Goal: Task Accomplishment & Management: Manage account settings

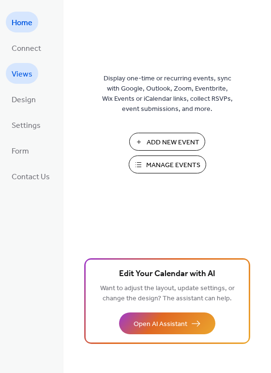
drag, startPoint x: 36, startPoint y: 62, endPoint x: 28, endPoint y: 73, distance: 13.1
click at [28, 73] on span "Views" at bounding box center [22, 74] width 21 height 15
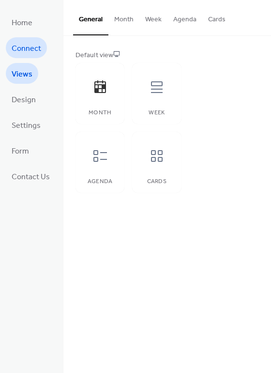
click at [30, 48] on span "Connect" at bounding box center [27, 48] width 30 height 15
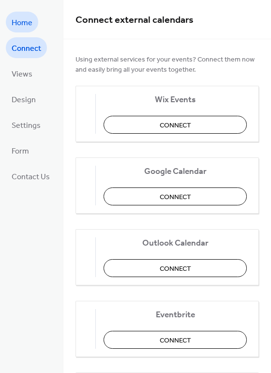
click at [26, 20] on span "Home" at bounding box center [22, 22] width 21 height 15
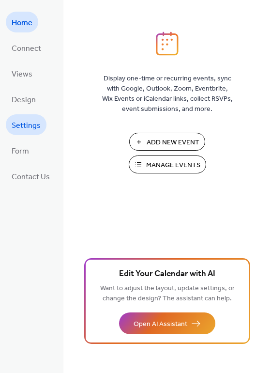
click at [35, 122] on span "Settings" at bounding box center [26, 125] width 29 height 15
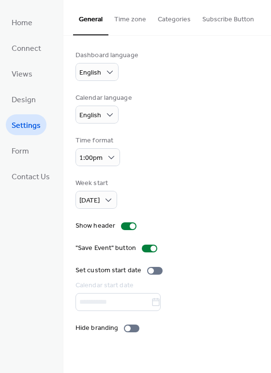
click at [251, 122] on div "Calendar language English" at bounding box center [167, 108] width 183 height 30
click at [27, 18] on span "Home" at bounding box center [22, 22] width 21 height 15
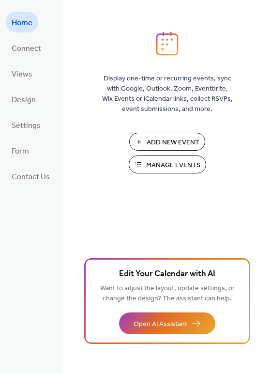
click at [197, 164] on span "Manage Events" at bounding box center [173, 165] width 54 height 10
click at [27, 115] on link "Settings" at bounding box center [26, 124] width 41 height 21
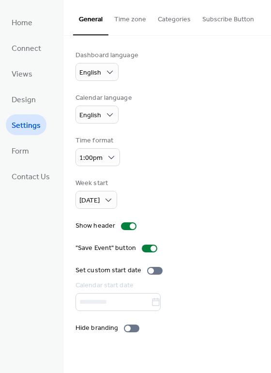
click at [183, 16] on button "Categories" at bounding box center [174, 17] width 45 height 34
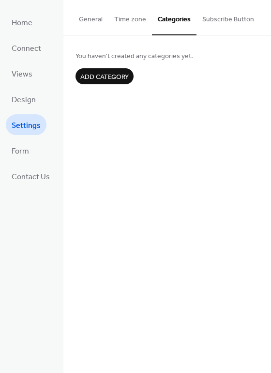
click at [95, 11] on button "General" at bounding box center [90, 17] width 35 height 34
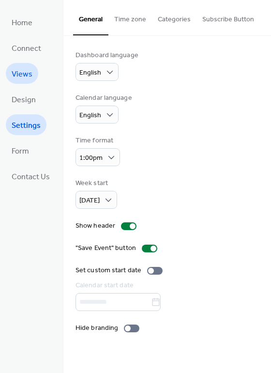
click at [32, 78] on link "Views" at bounding box center [22, 73] width 32 height 21
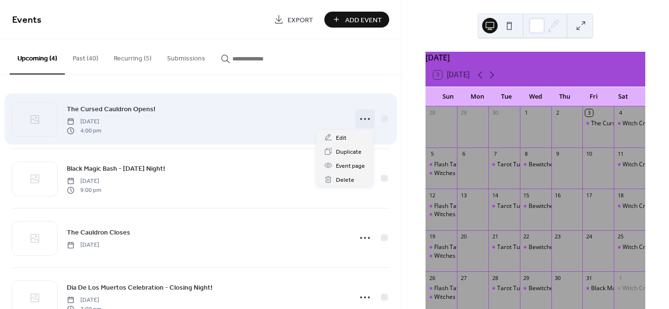
click at [357, 116] on icon at bounding box center [364, 118] width 15 height 15
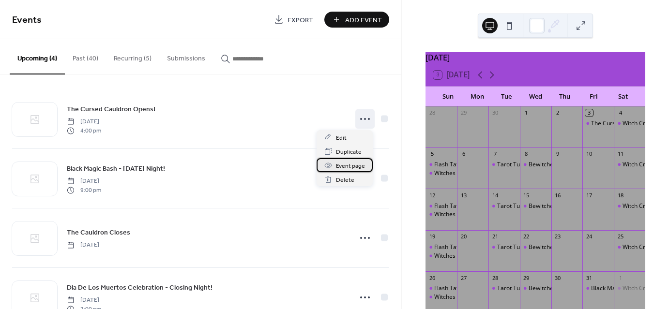
click at [343, 169] on span "Event page" at bounding box center [350, 166] width 29 height 10
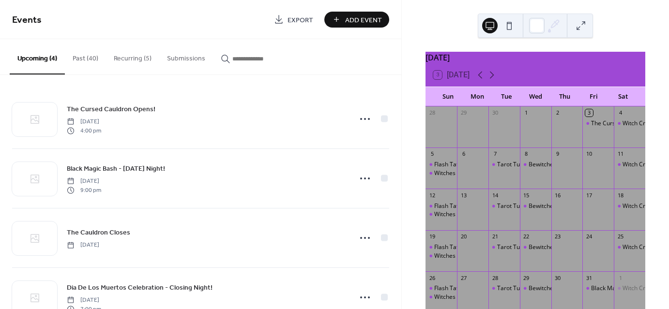
click at [132, 58] on button "Recurring (5)" at bounding box center [132, 56] width 53 height 34
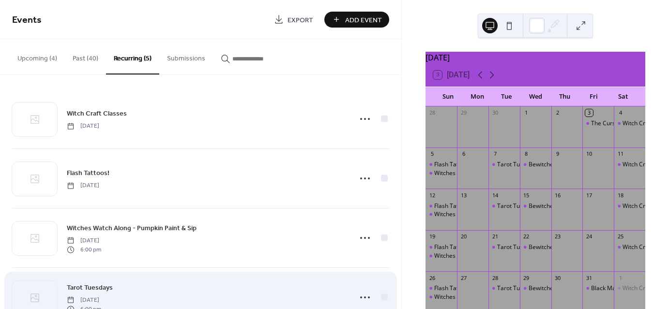
click at [259, 274] on div "Tarot Tuesdays Tuesday, October 7, 2025 6:00 pm" at bounding box center [200, 297] width 377 height 59
click at [368, 297] on circle at bounding box center [369, 298] width 2 height 2
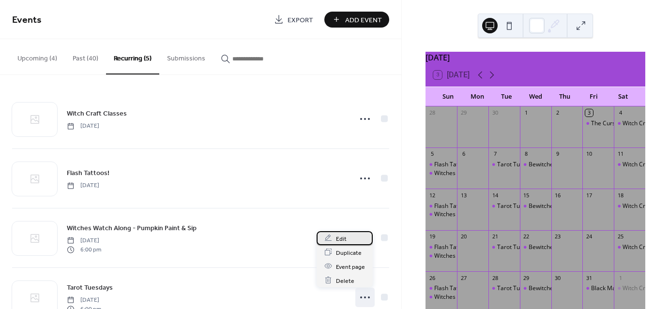
click at [353, 238] on div "Edit" at bounding box center [345, 238] width 56 height 14
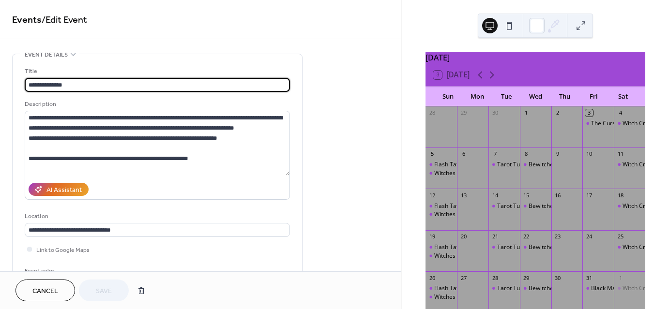
type input "**********"
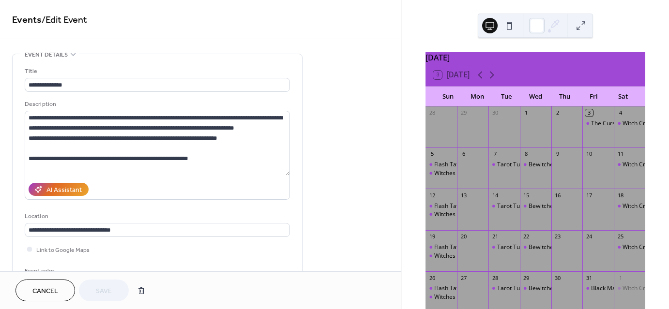
click at [55, 287] on span "Cancel" at bounding box center [45, 292] width 26 height 10
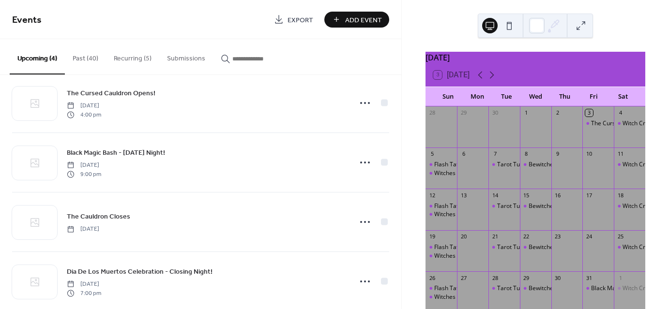
scroll to position [17, 0]
drag, startPoint x: 401, startPoint y: 111, endPoint x: 407, endPoint y: 122, distance: 13.0
click at [407, 122] on div "October 2025 3 Today Sun Mon Tue Wed Thu Fri Sat 28 29 30 1 2 3 The Cursed Caul…" at bounding box center [535, 154] width 267 height 309
click at [504, 161] on div "7" at bounding box center [503, 154] width 31 height 13
click at [504, 166] on div "Tarot Tuesdays" at bounding box center [518, 165] width 42 height 8
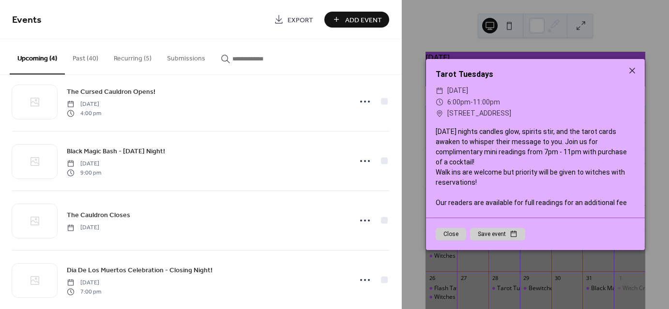
click at [394, 129] on div "The Cursed Cauldron Opens! Friday, October 3, 2025 4:00 pm Black Magic Bash - H…" at bounding box center [200, 192] width 401 height 234
click at [165, 89] on div "The Cursed Cauldron Opens! Friday, October 3, 2025 4:00 pm" at bounding box center [206, 101] width 279 height 31
click at [451, 239] on button "Close" at bounding box center [451, 234] width 30 height 13
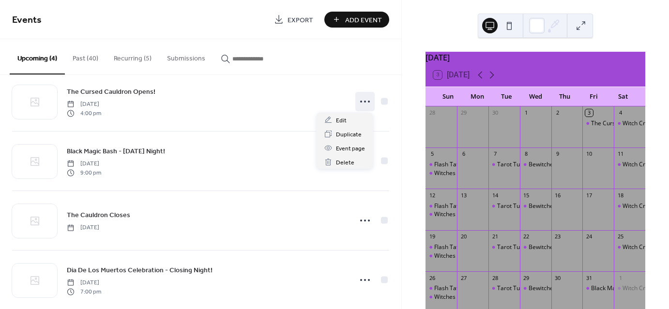
click at [357, 99] on icon at bounding box center [364, 101] width 15 height 15
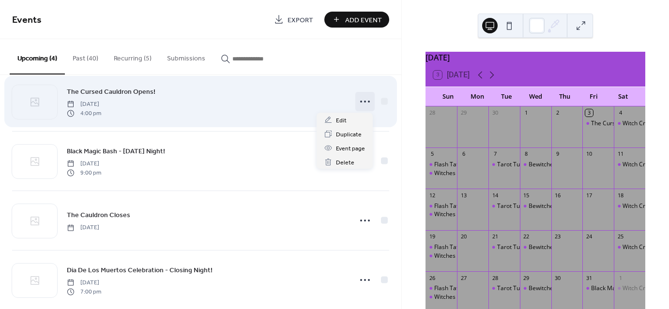
click at [362, 102] on icon at bounding box center [364, 101] width 15 height 15
click at [345, 121] on div "The Cursed Cauldron Opens! Friday, October 3, 2025 4:00 pm Black Magic Bash - H…" at bounding box center [200, 191] width 377 height 238
click at [345, 120] on div "The Cursed Cauldron Opens! Friday, October 3, 2025 4:00 pm" at bounding box center [200, 101] width 377 height 59
click at [364, 98] on icon at bounding box center [364, 101] width 15 height 15
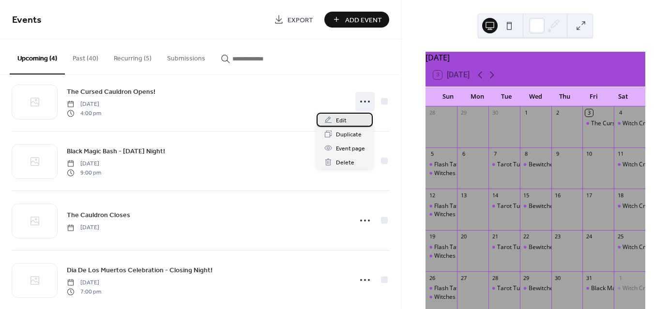
click at [339, 122] on span "Edit" at bounding box center [341, 121] width 11 height 10
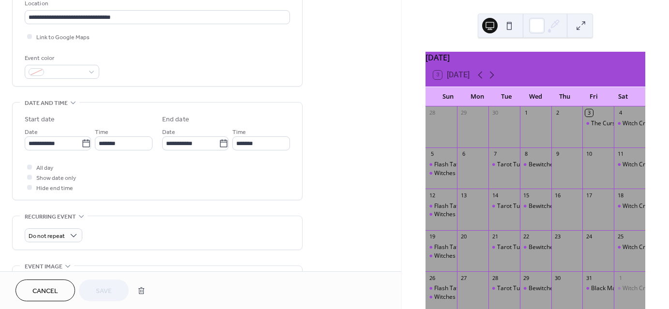
scroll to position [226, 0]
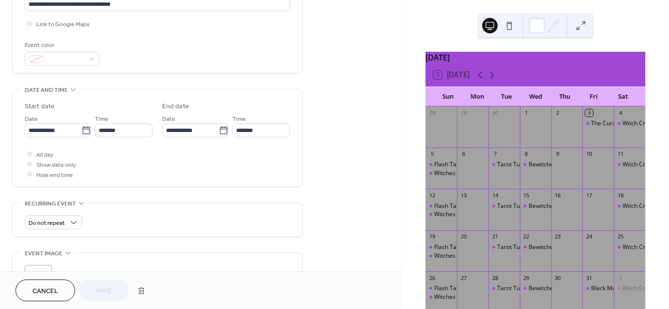
drag, startPoint x: 402, startPoint y: 133, endPoint x: 402, endPoint y: 140, distance: 6.8
click at [402, 140] on div "October 2025 3 Today Sun Mon Tue Wed Thu Fri Sat 28 29 30 1 2 3 The Cursed Caul…" at bounding box center [535, 154] width 267 height 309
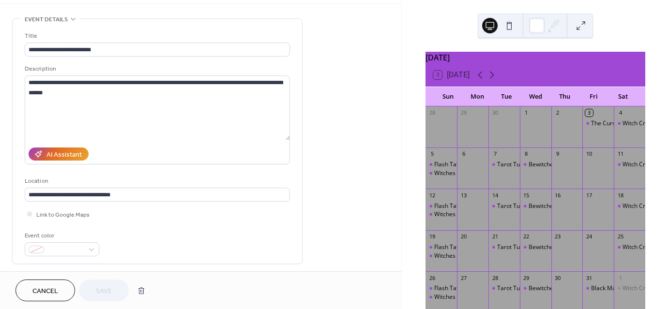
scroll to position [0, 0]
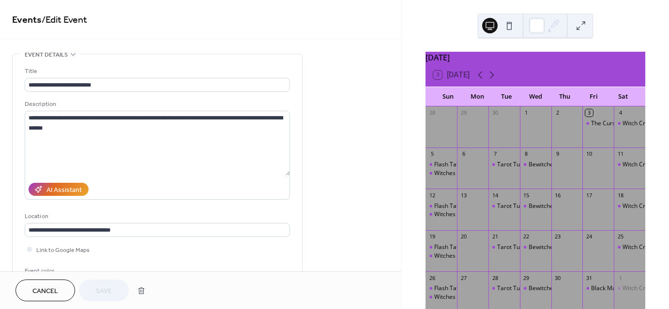
click at [35, 288] on span "Cancel" at bounding box center [45, 292] width 26 height 10
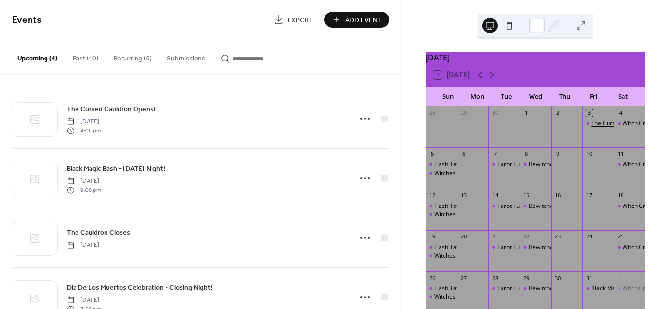
click at [591, 128] on div "The Cursed Cauldron Opens!" at bounding box center [629, 124] width 77 height 8
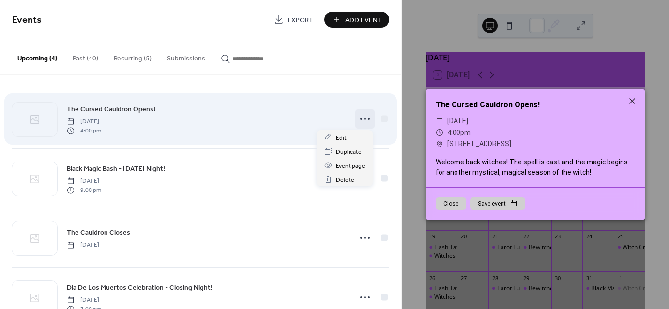
click at [357, 120] on icon at bounding box center [364, 118] width 15 height 15
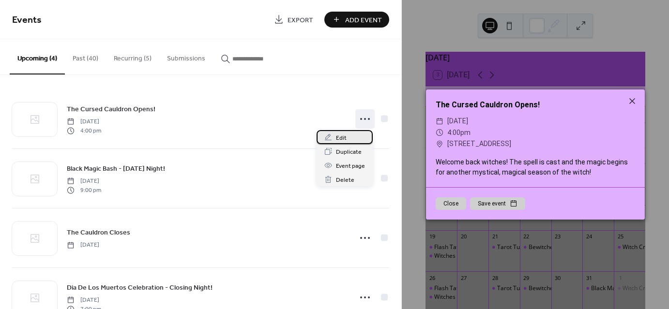
click at [353, 138] on div "Edit" at bounding box center [345, 137] width 56 height 14
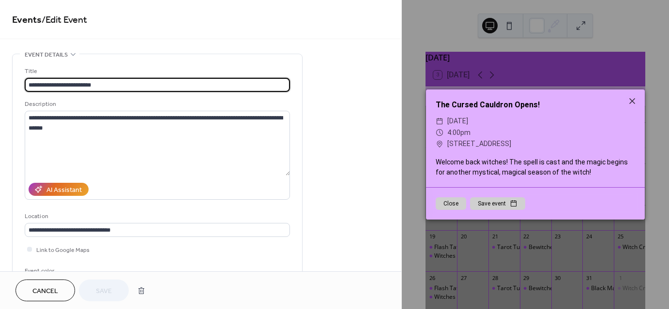
scroll to position [111, 0]
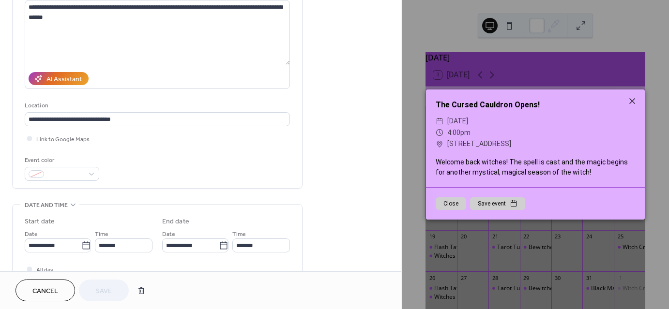
click at [398, 137] on div "**********" at bounding box center [200, 239] width 401 height 592
click at [397, 143] on div "**********" at bounding box center [200, 239] width 401 height 592
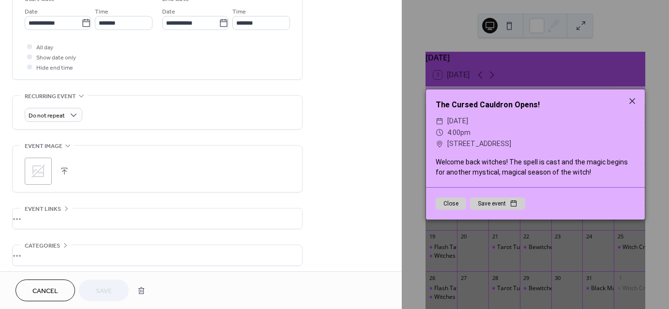
scroll to position [374, 0]
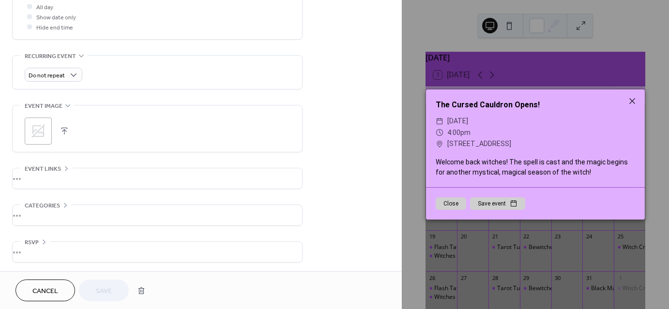
click at [49, 289] on span "Cancel" at bounding box center [45, 292] width 26 height 10
